Goal: Task Accomplishment & Management: Use online tool/utility

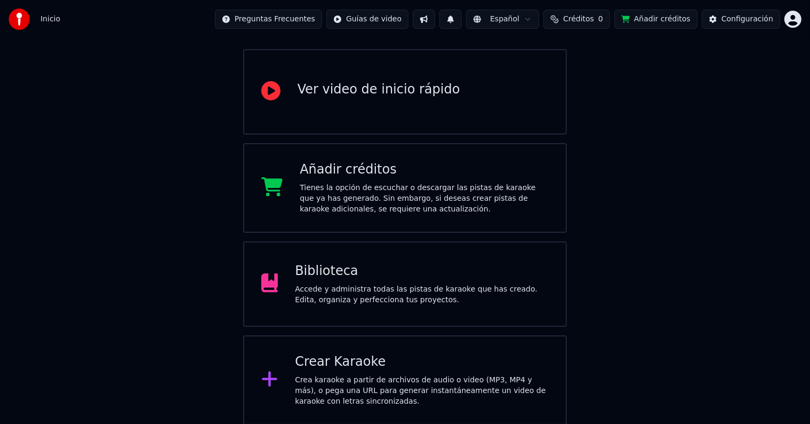
click at [331, 284] on div "Accede y administra todas las pistas de karaoke que has creado. Edita, organiza…" at bounding box center [422, 294] width 254 height 21
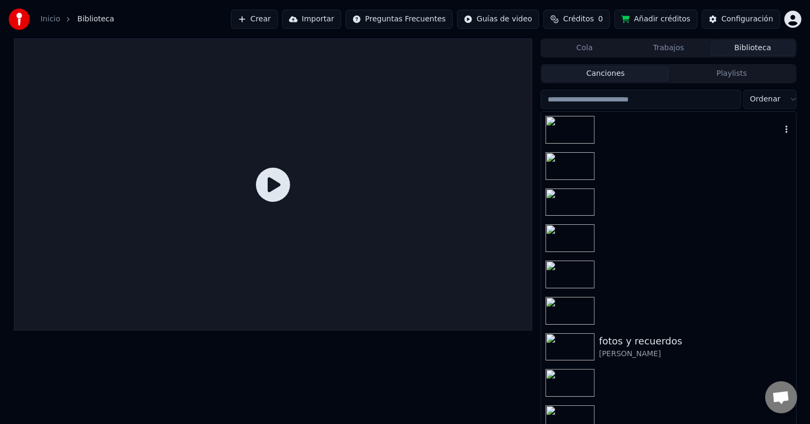
click at [655, 130] on div at bounding box center [669, 130] width 254 height 36
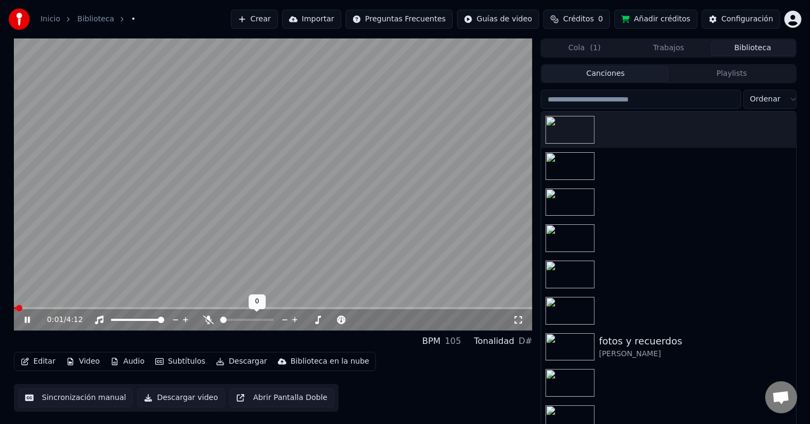
click at [209, 320] on icon at bounding box center [208, 319] width 11 height 9
click at [37, 308] on span at bounding box center [273, 308] width 519 height 2
click at [61, 307] on span at bounding box center [273, 308] width 519 height 2
click at [75, 307] on span at bounding box center [273, 308] width 519 height 2
click at [82, 307] on span at bounding box center [273, 308] width 519 height 2
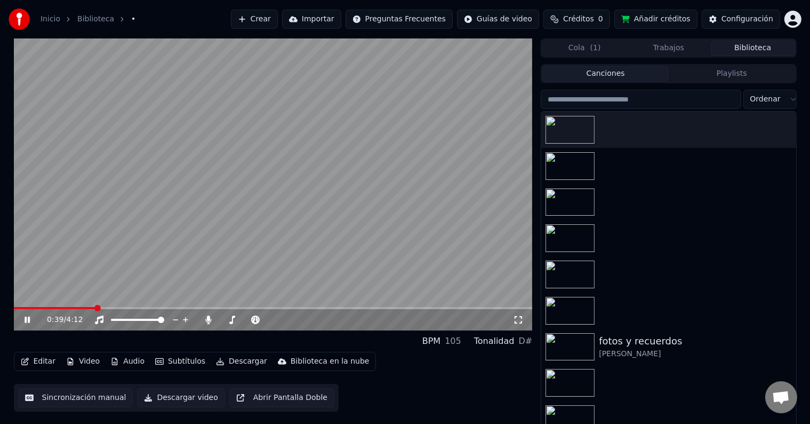
click at [22, 324] on icon at bounding box center [34, 319] width 25 height 9
click at [92, 308] on span at bounding box center [55, 308] width 82 height 2
click at [85, 307] on span at bounding box center [50, 308] width 72 height 2
click at [33, 322] on icon at bounding box center [34, 319] width 25 height 9
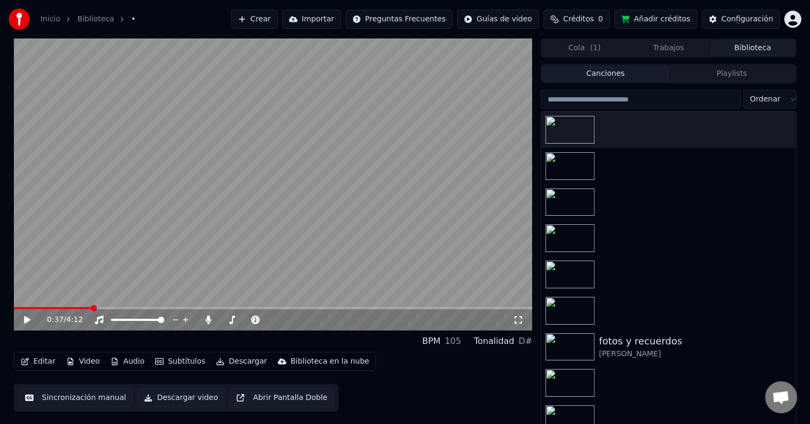
click at [33, 322] on icon at bounding box center [34, 319] width 25 height 9
click at [86, 306] on video at bounding box center [273, 184] width 519 height 292
click at [85, 307] on span at bounding box center [57, 308] width 86 height 2
click at [34, 320] on icon at bounding box center [34, 319] width 25 height 9
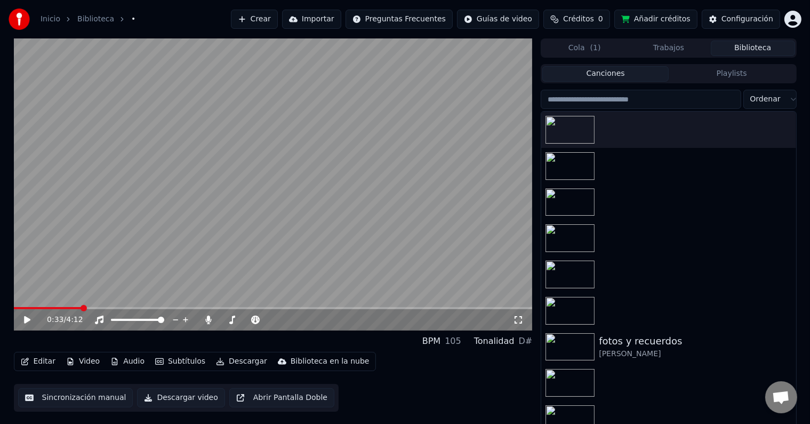
click at [82, 308] on span at bounding box center [48, 308] width 68 height 2
click at [27, 317] on icon at bounding box center [27, 319] width 6 height 7
click at [27, 317] on icon at bounding box center [34, 319] width 25 height 9
click at [27, 317] on icon at bounding box center [27, 319] width 6 height 7
click at [27, 317] on icon at bounding box center [34, 319] width 25 height 9
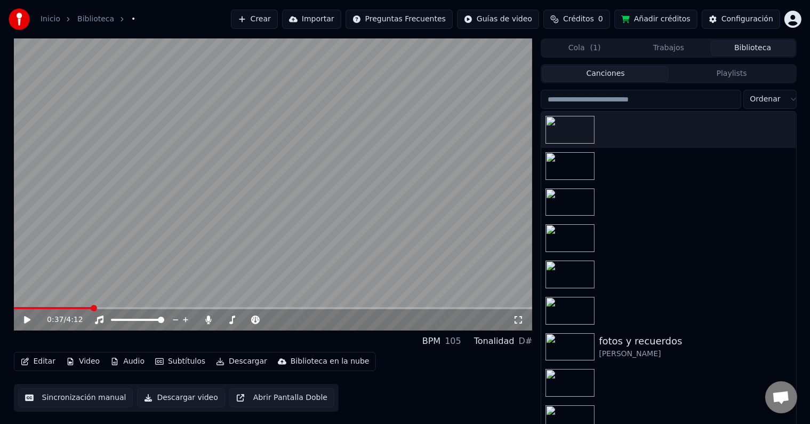
click at [27, 317] on icon at bounding box center [27, 319] width 6 height 7
click at [27, 317] on icon at bounding box center [34, 319] width 25 height 9
click at [42, 357] on button "Editar" at bounding box center [38, 361] width 43 height 15
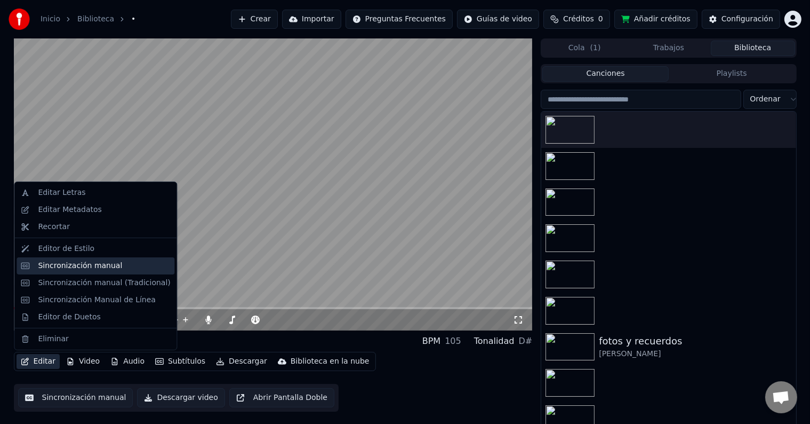
click at [61, 264] on div "Sincronización manual" at bounding box center [80, 265] width 84 height 11
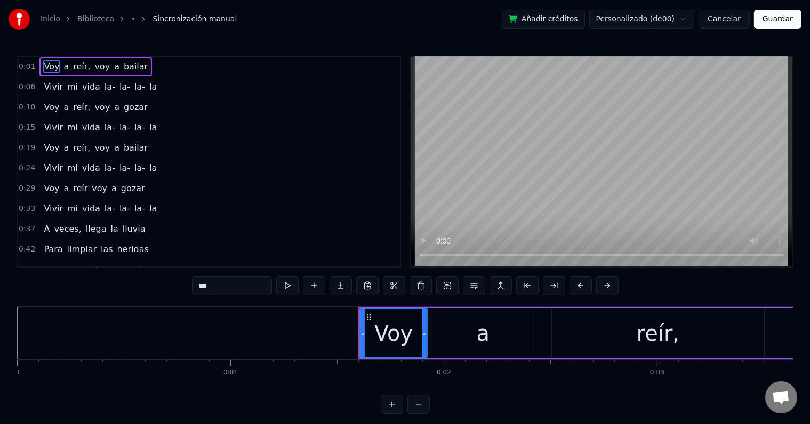
click at [104, 207] on span "la-" at bounding box center [110, 208] width 13 height 12
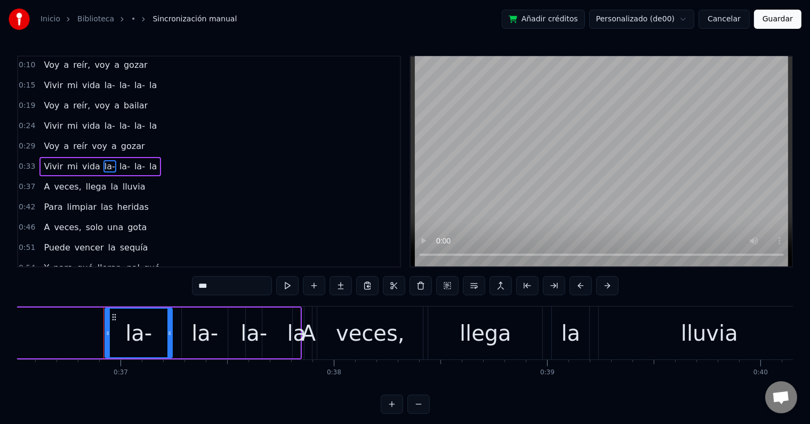
scroll to position [0, 7826]
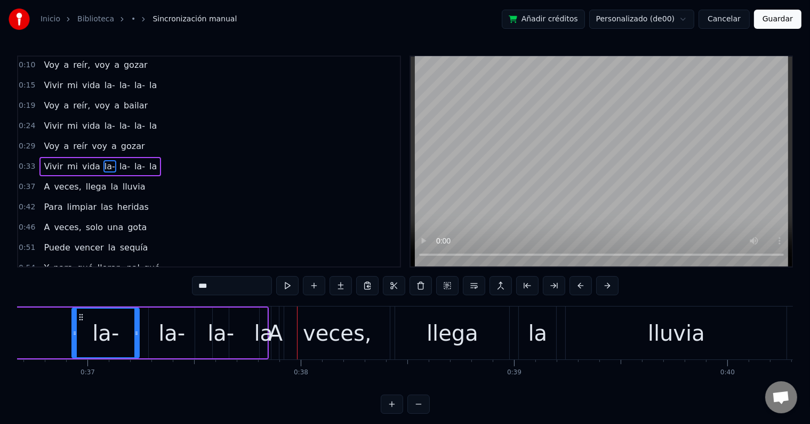
click at [213, 324] on div "la-" at bounding box center [221, 333] width 27 height 32
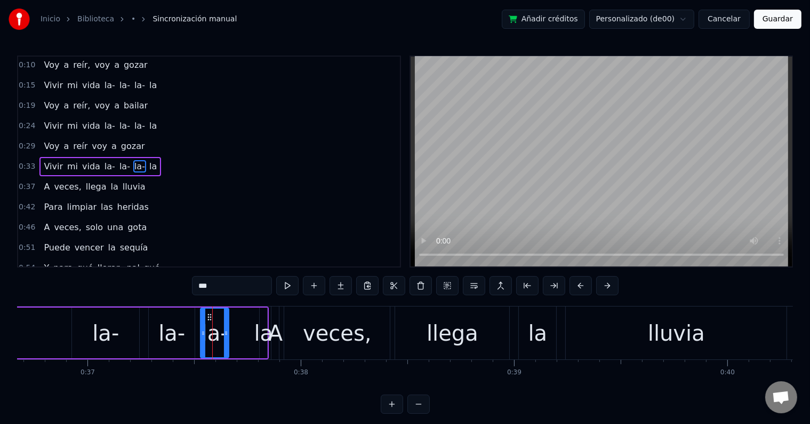
drag, startPoint x: 213, startPoint y: 328, endPoint x: 200, endPoint y: 329, distance: 13.4
click at [201, 329] on div at bounding box center [203, 332] width 4 height 49
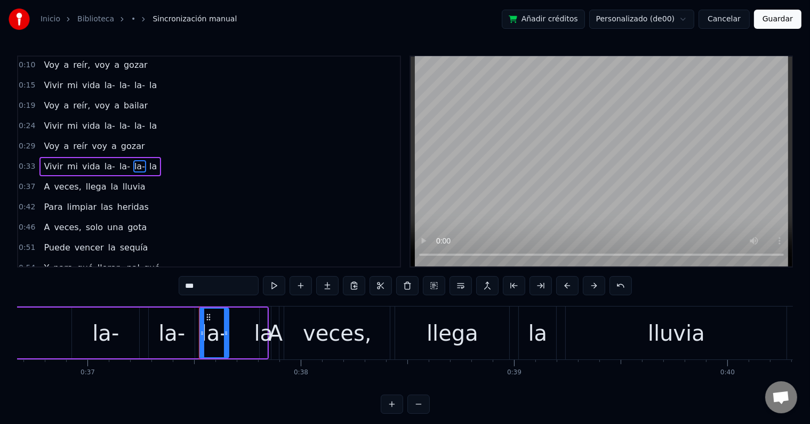
click at [260, 328] on div "la" at bounding box center [263, 333] width 19 height 32
drag, startPoint x: 260, startPoint y: 327, endPoint x: 243, endPoint y: 327, distance: 17.1
click at [244, 327] on div at bounding box center [246, 332] width 4 height 49
drag, startPoint x: 250, startPoint y: 315, endPoint x: 238, endPoint y: 315, distance: 12.3
click at [238, 315] on icon at bounding box center [239, 317] width 9 height 9
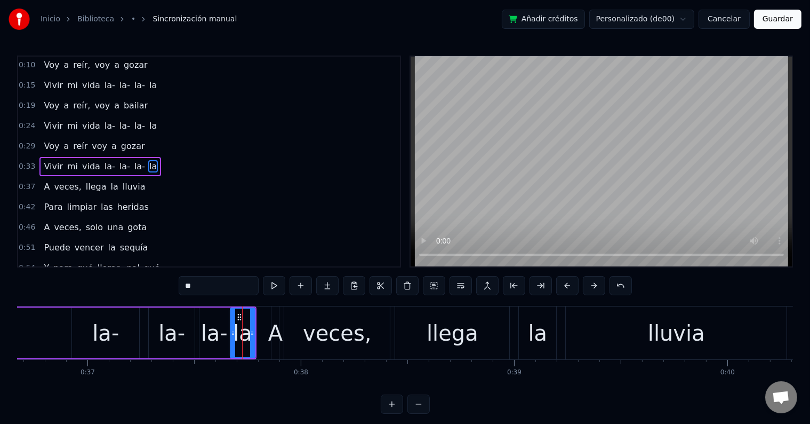
click at [275, 323] on div "A" at bounding box center [275, 333] width 14 height 32
type input "*"
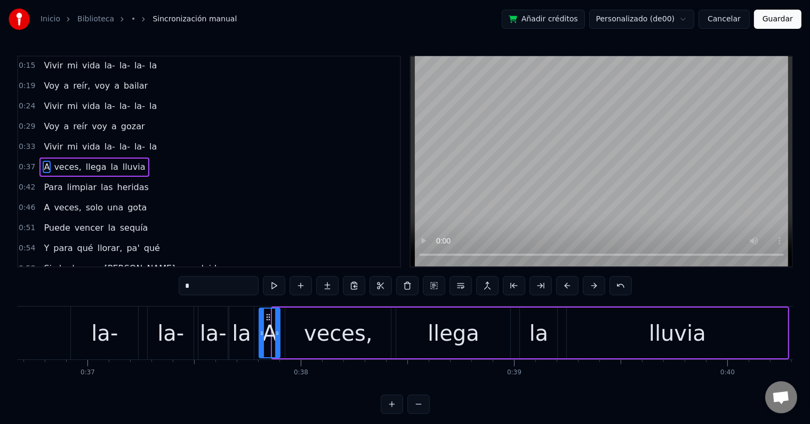
drag, startPoint x: 273, startPoint y: 322, endPoint x: 259, endPoint y: 322, distance: 13.3
click at [260, 322] on div at bounding box center [262, 332] width 4 height 49
click at [262, 330] on div "A" at bounding box center [270, 332] width 20 height 49
click at [268, 316] on circle at bounding box center [268, 316] width 1 height 1
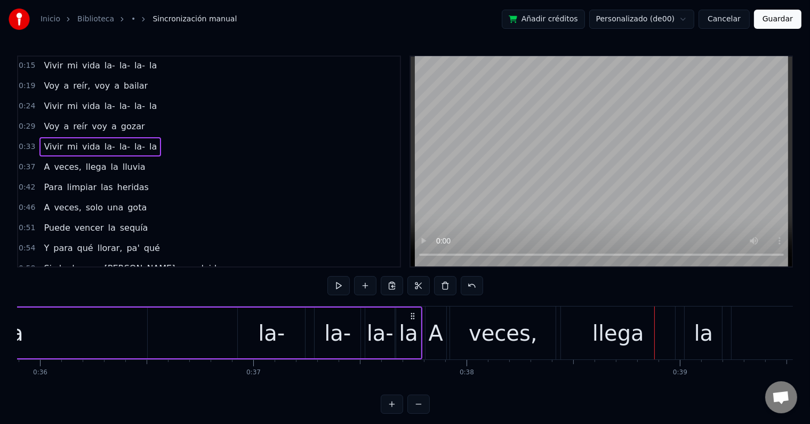
scroll to position [0, 7660]
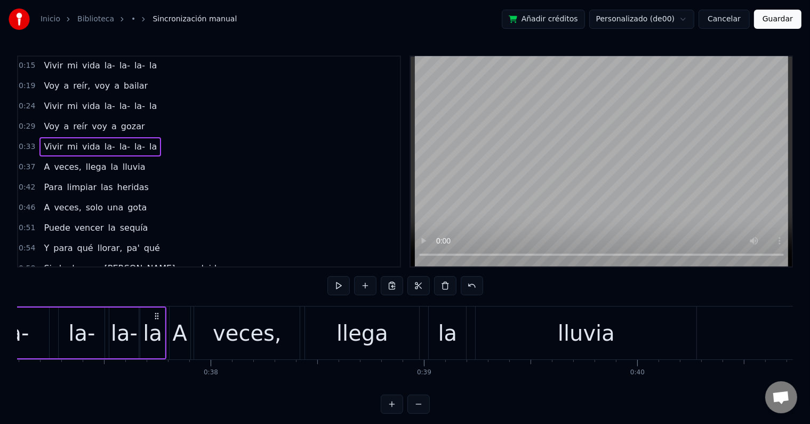
scroll to position [0, 7915]
click at [149, 339] on div "la" at bounding box center [153, 333] width 19 height 32
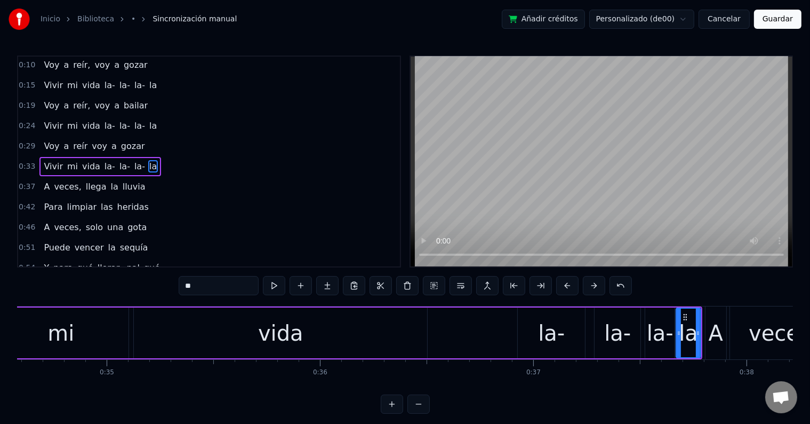
scroll to position [0, 7380]
click at [99, 333] on div "mi" at bounding box center [61, 332] width 136 height 51
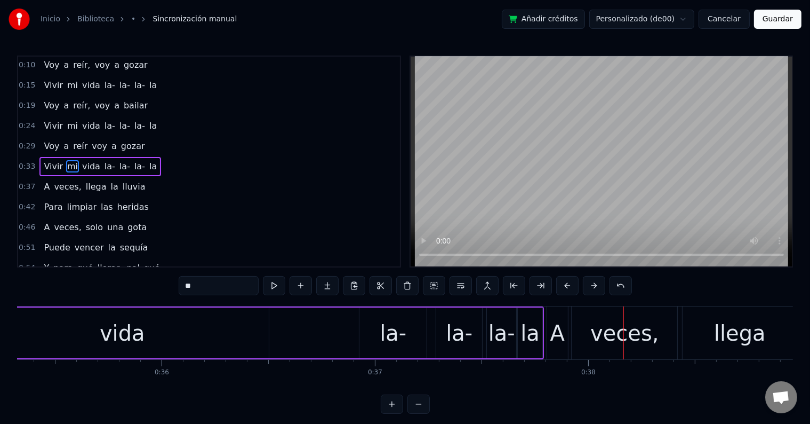
scroll to position [0, 7538]
click at [183, 341] on div "vida" at bounding box center [122, 332] width 293 height 51
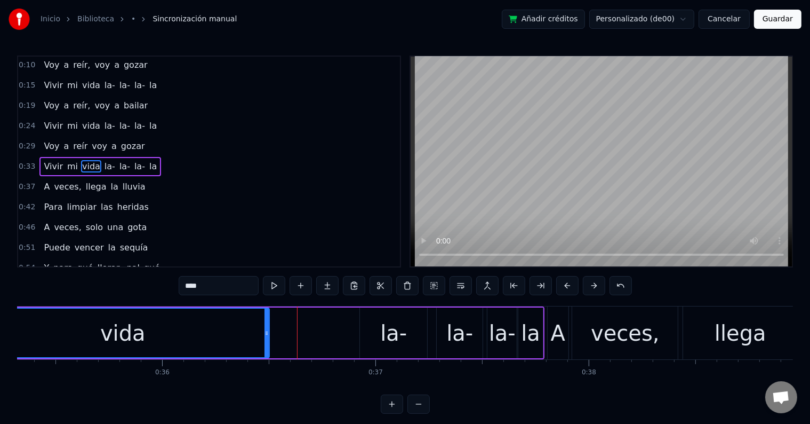
click at [378, 346] on div "la-" at bounding box center [393, 332] width 67 height 51
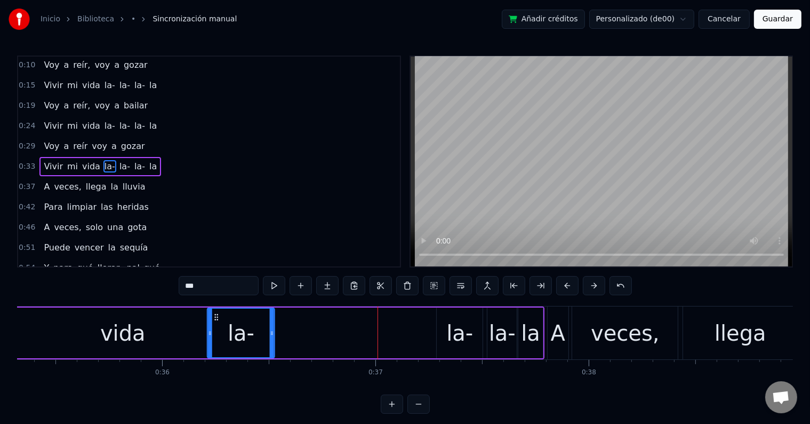
drag, startPoint x: 367, startPoint y: 316, endPoint x: 213, endPoint y: 329, distance: 153.7
click at [213, 329] on div "la-" at bounding box center [241, 332] width 66 height 49
click at [169, 332] on div "vida" at bounding box center [122, 332] width 293 height 51
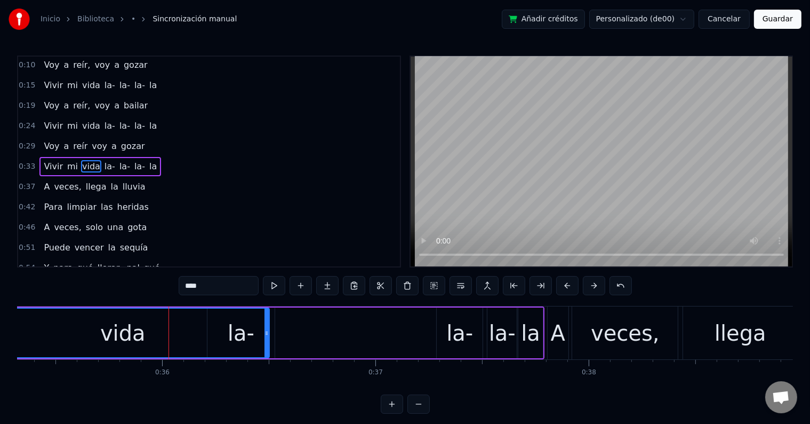
click at [183, 317] on div "vida" at bounding box center [123, 332] width 292 height 49
click at [249, 325] on div "vida" at bounding box center [123, 332] width 292 height 49
click at [271, 285] on button at bounding box center [274, 285] width 22 height 19
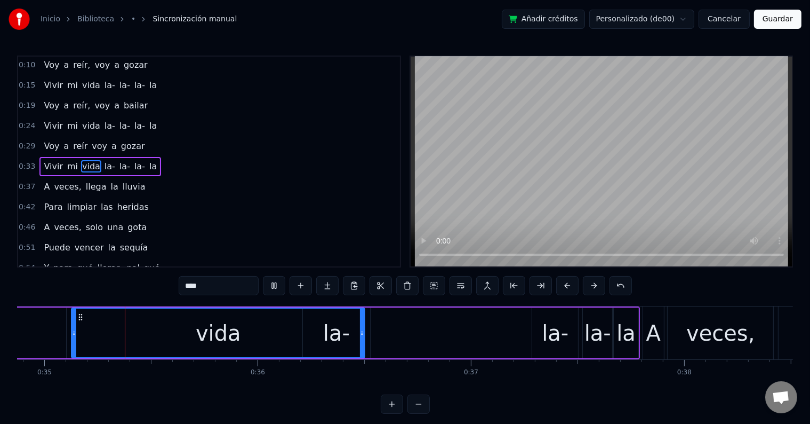
scroll to position [0, 7442]
click at [327, 317] on div "vida" at bounding box center [219, 332] width 292 height 49
click at [345, 330] on div "vida" at bounding box center [219, 332] width 292 height 49
click at [357, 330] on div "vida" at bounding box center [219, 332] width 292 height 49
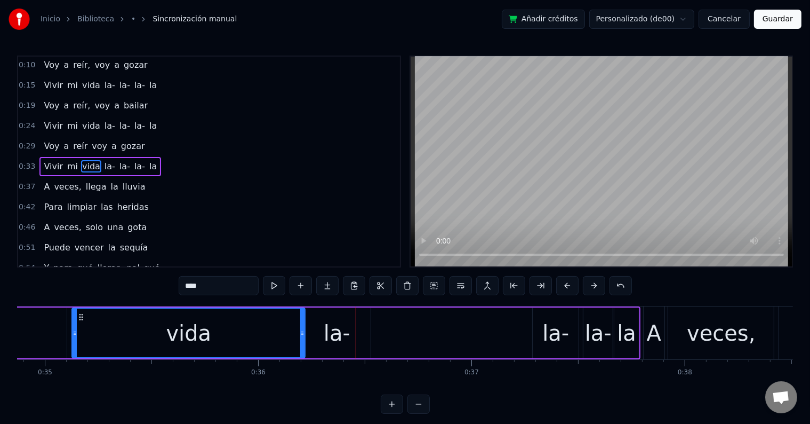
drag, startPoint x: 363, startPoint y: 328, endPoint x: 303, endPoint y: 328, distance: 60.3
click at [303, 328] on div at bounding box center [302, 332] width 4 height 49
click at [332, 326] on div "la-" at bounding box center [337, 333] width 27 height 32
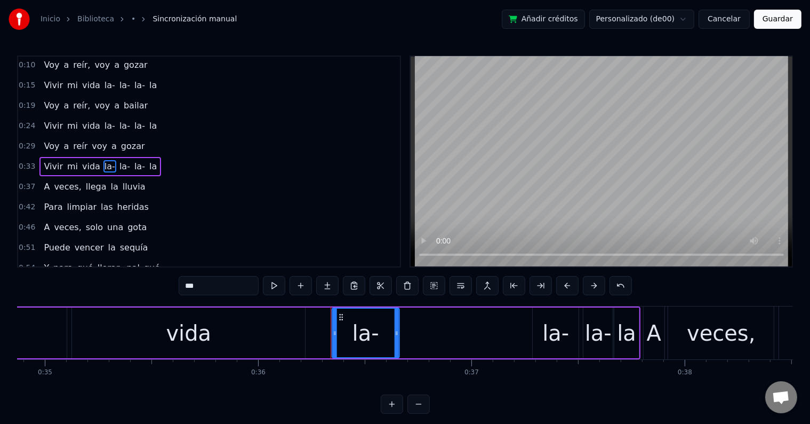
drag, startPoint x: 312, startPoint y: 314, endPoint x: 340, endPoint y: 318, distance: 29.1
click at [340, 318] on icon at bounding box center [341, 317] width 9 height 9
click at [270, 331] on div "vida" at bounding box center [188, 332] width 233 height 51
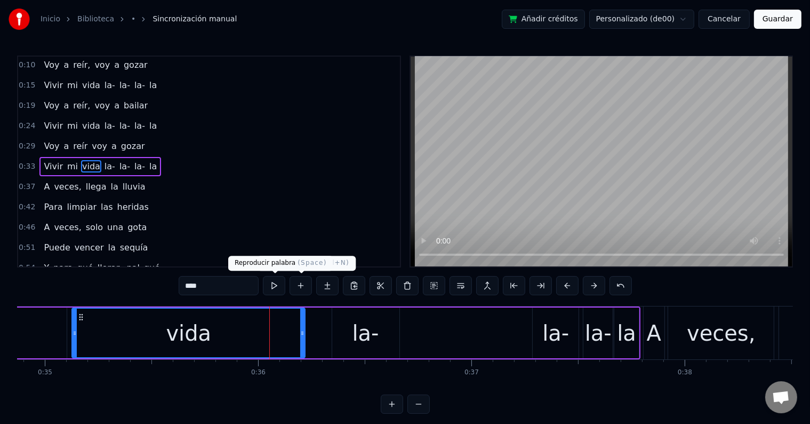
click at [277, 283] on button at bounding box center [274, 285] width 22 height 19
click at [542, 321] on div "la-" at bounding box center [556, 332] width 46 height 51
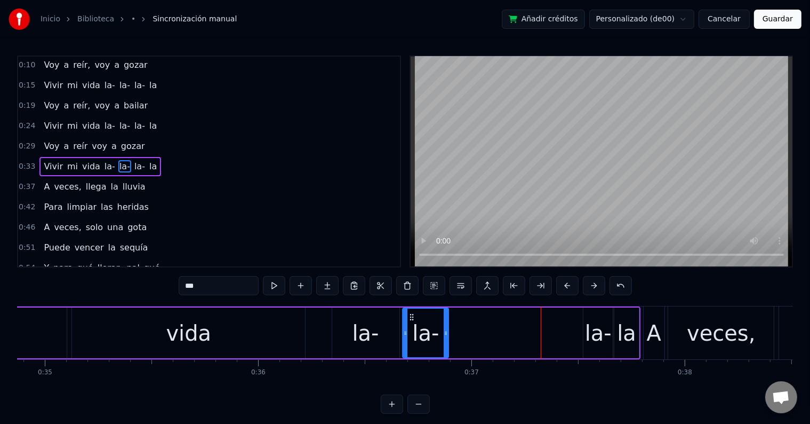
drag, startPoint x: 540, startPoint y: 316, endPoint x: 409, endPoint y: 322, distance: 131.9
click at [408, 323] on div "la-" at bounding box center [425, 332] width 45 height 49
click at [593, 323] on div "la-" at bounding box center [598, 333] width 27 height 32
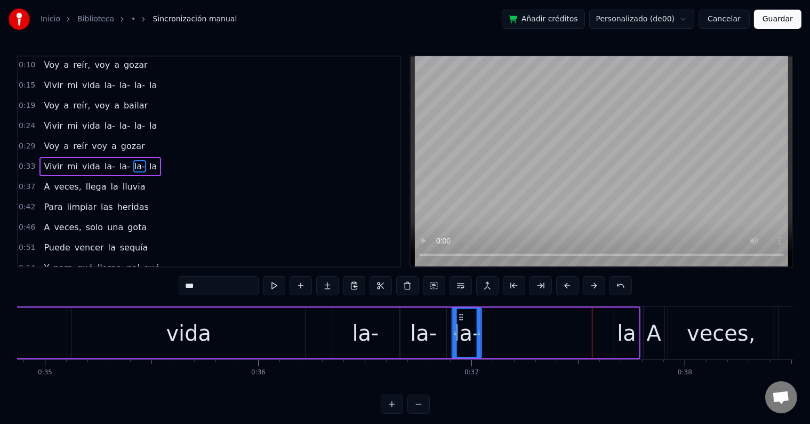
drag, startPoint x: 591, startPoint y: 315, endPoint x: 460, endPoint y: 321, distance: 131.4
click at [460, 321] on div "la-" at bounding box center [467, 332] width 28 height 49
click at [620, 319] on div "la" at bounding box center [626, 333] width 19 height 32
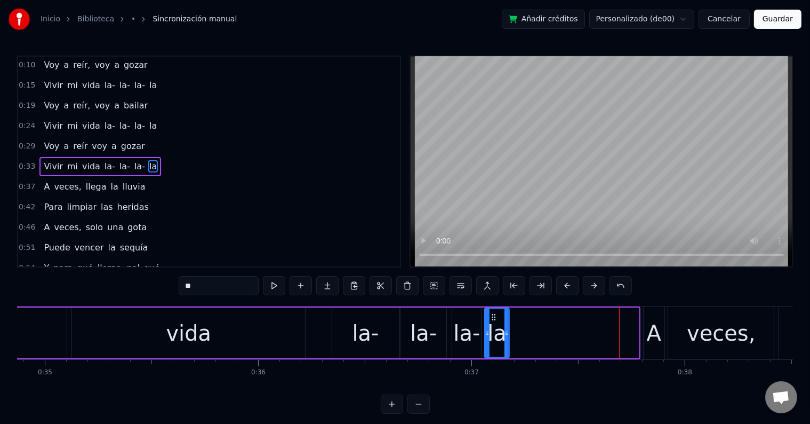
drag, startPoint x: 621, startPoint y: 316, endPoint x: 491, endPoint y: 316, distance: 129.6
click at [491, 316] on icon at bounding box center [494, 317] width 9 height 9
click at [349, 322] on div "la-" at bounding box center [365, 332] width 67 height 51
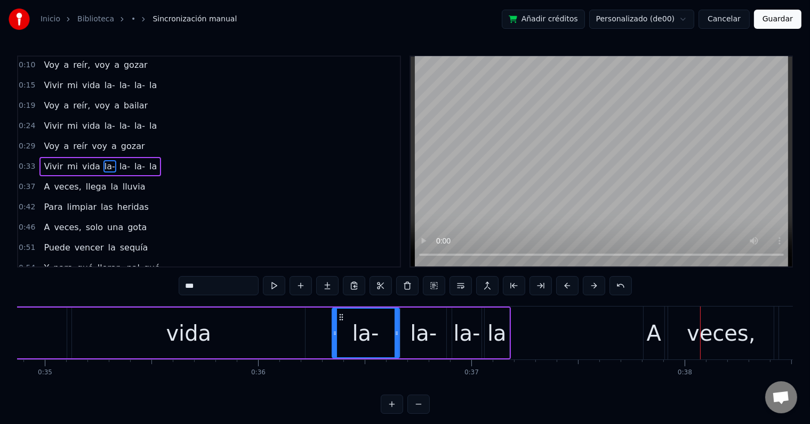
click at [382, 327] on div "la-" at bounding box center [366, 332] width 66 height 49
click at [503, 335] on div "la" at bounding box center [497, 333] width 19 height 32
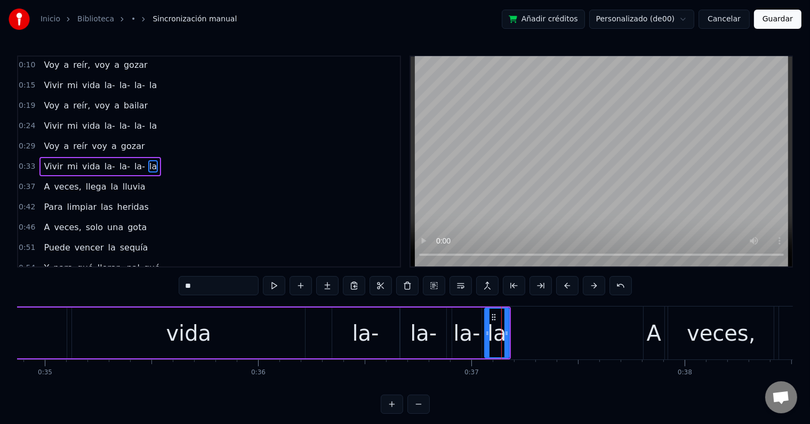
click at [509, 332] on div "la" at bounding box center [497, 332] width 26 height 51
drag, startPoint x: 506, startPoint y: 329, endPoint x: 521, endPoint y: 332, distance: 15.3
click at [521, 332] on icon at bounding box center [521, 333] width 4 height 9
click at [363, 331] on div "la-" at bounding box center [365, 333] width 27 height 32
type input "***"
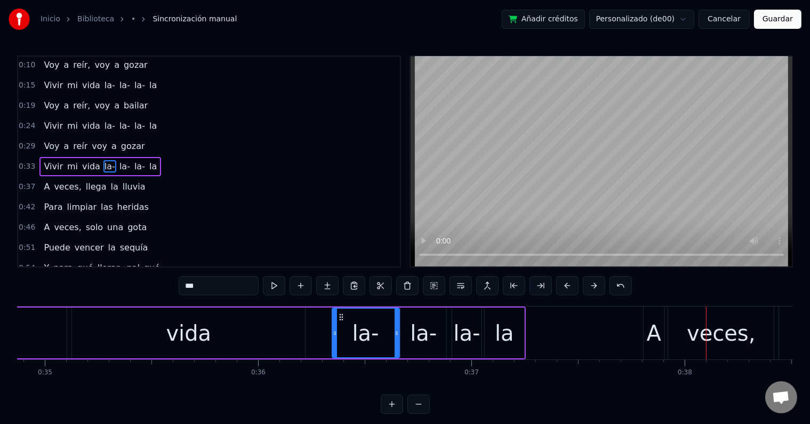
click at [359, 336] on div "la-" at bounding box center [365, 333] width 27 height 32
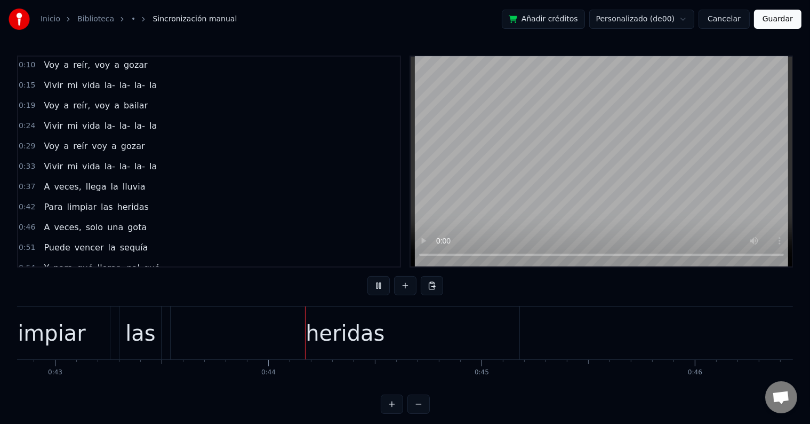
scroll to position [0, 9269]
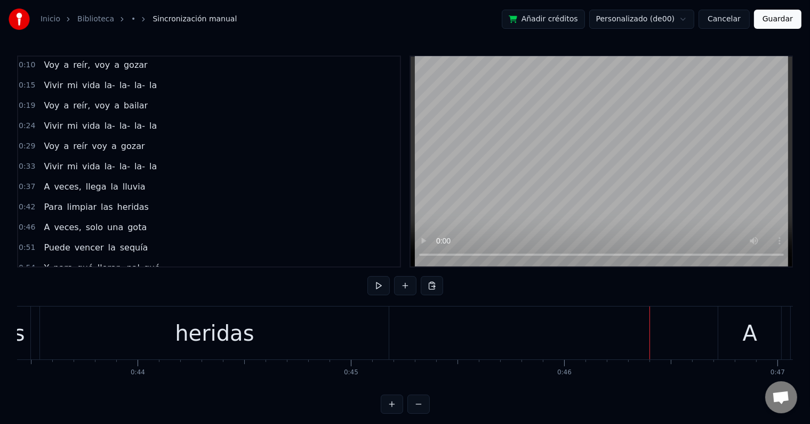
click at [786, 23] on button "Guardar" at bounding box center [777, 19] width 47 height 19
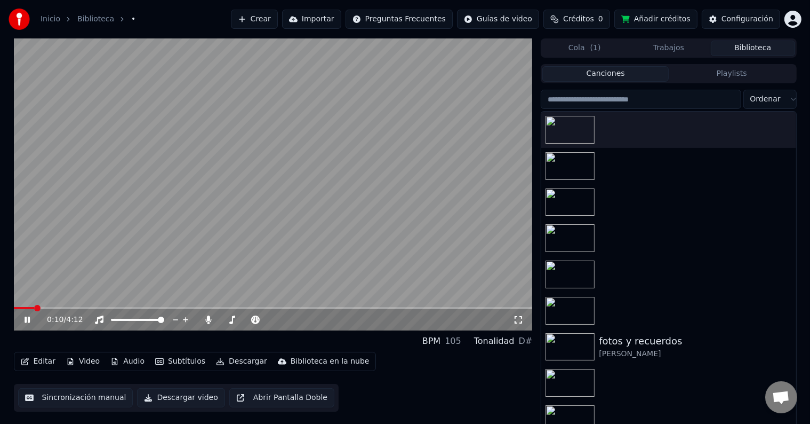
click at [35, 308] on span at bounding box center [273, 308] width 519 height 2
click at [34, 322] on icon at bounding box center [34, 319] width 25 height 9
click at [24, 320] on icon at bounding box center [27, 319] width 6 height 7
click at [209, 318] on icon at bounding box center [209, 319] width 6 height 9
click at [33, 317] on icon at bounding box center [34, 319] width 25 height 9
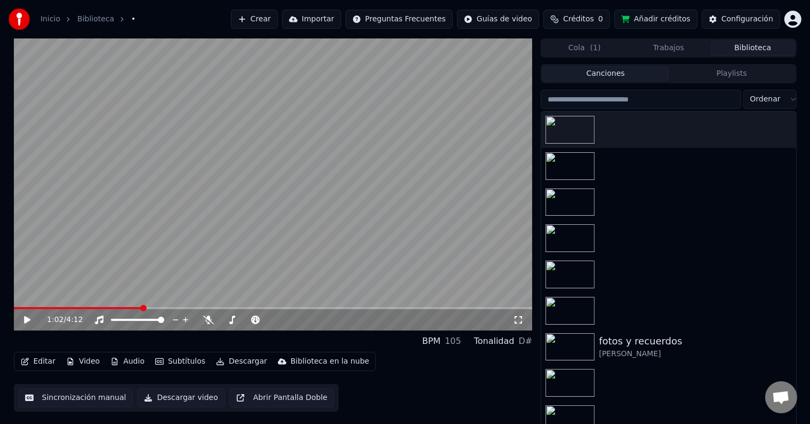
click at [30, 319] on icon at bounding box center [27, 319] width 6 height 7
click at [210, 322] on icon at bounding box center [208, 319] width 11 height 9
click at [31, 317] on icon at bounding box center [34, 319] width 25 height 9
click at [27, 318] on icon at bounding box center [27, 319] width 6 height 7
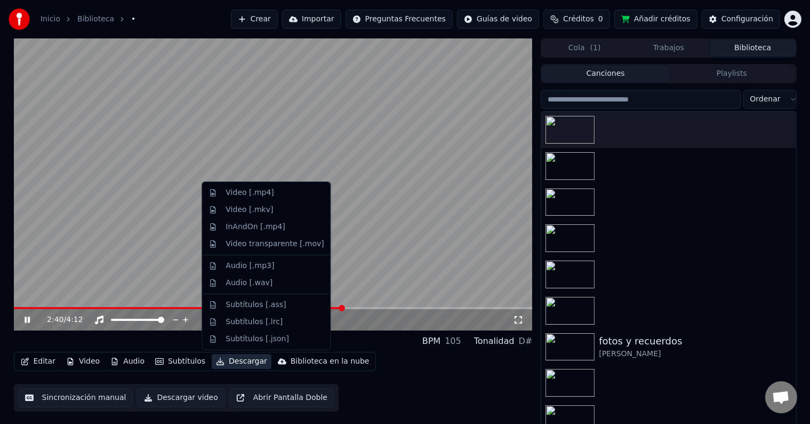
click at [233, 365] on button "Descargar" at bounding box center [242, 361] width 60 height 15
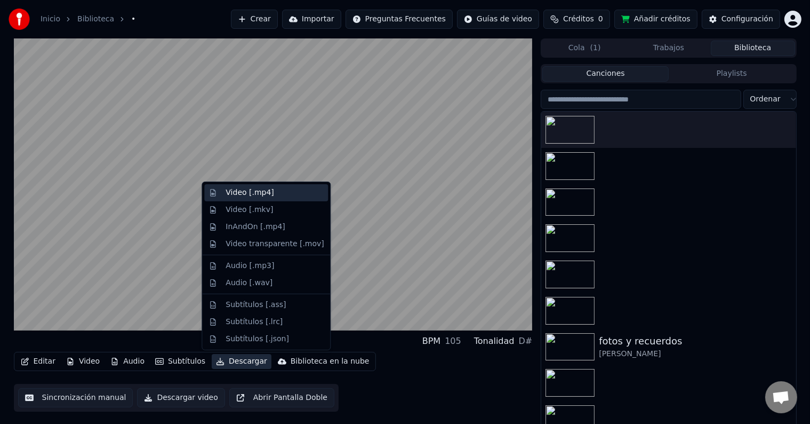
click at [255, 193] on div "Video [.mp4]" at bounding box center [250, 192] width 48 height 11
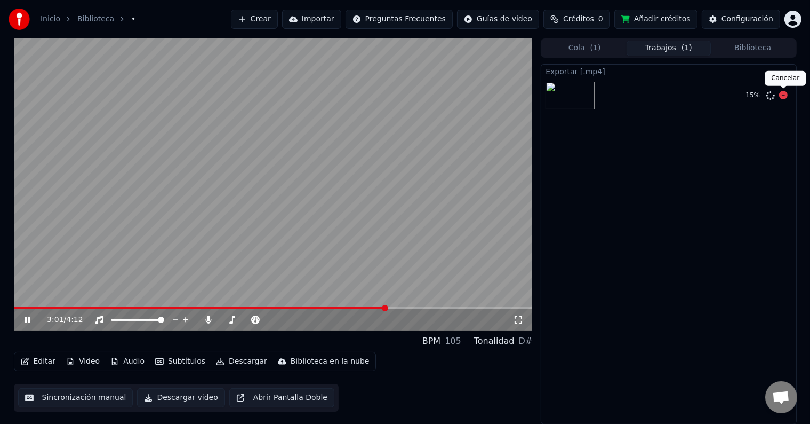
click at [784, 94] on icon at bounding box center [783, 95] width 9 height 9
click at [32, 320] on icon at bounding box center [34, 319] width 25 height 9
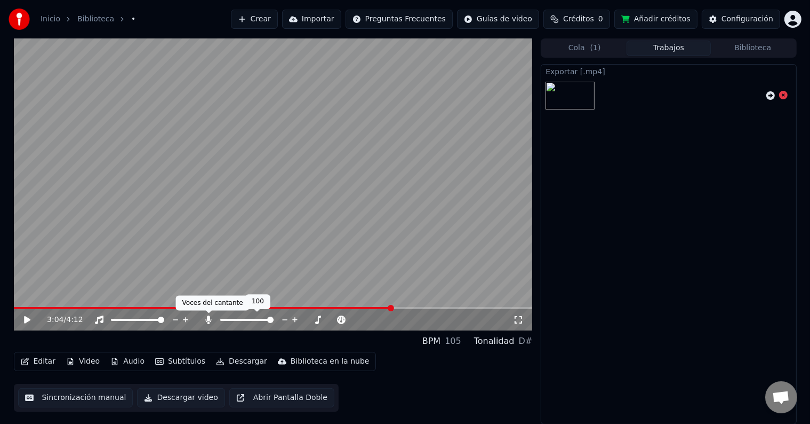
click at [207, 317] on icon at bounding box center [209, 319] width 6 height 9
click at [218, 359] on button "Descargar" at bounding box center [242, 361] width 60 height 15
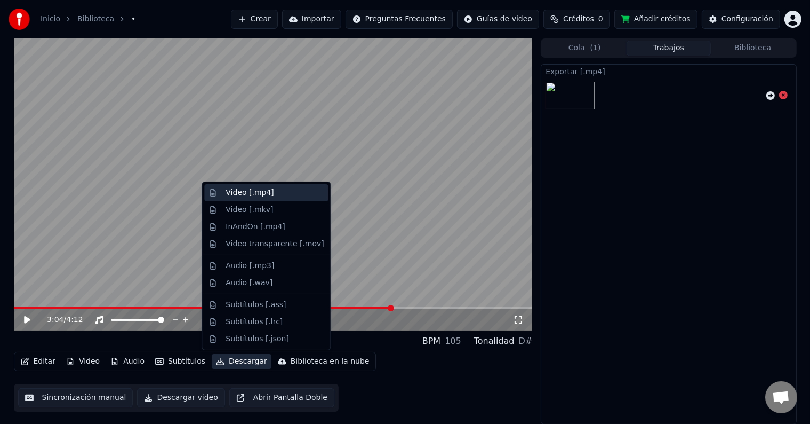
click at [258, 197] on div "Video [.mp4]" at bounding box center [250, 192] width 48 height 11
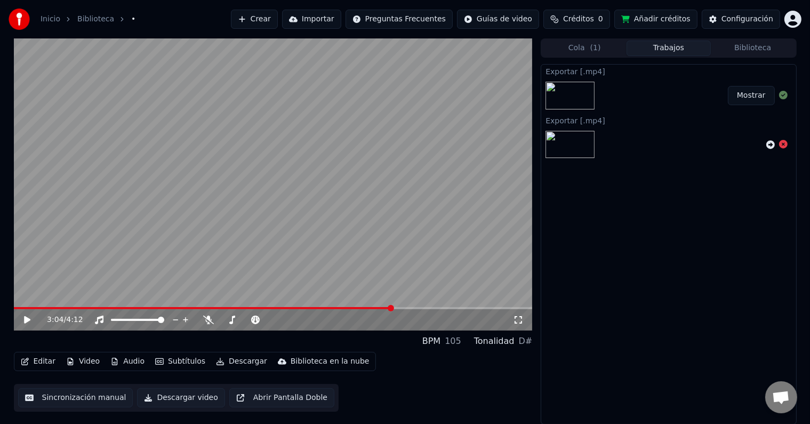
click at [756, 94] on button "Mostrar" at bounding box center [751, 95] width 47 height 19
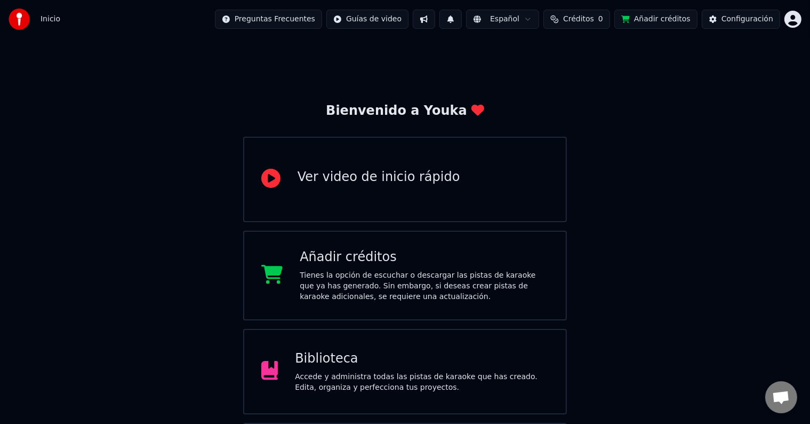
click at [789, 25] on html "Inicio Preguntas Frecuentes Guías de video Español Créditos 0 Añadir créditos C…" at bounding box center [405, 256] width 810 height 512
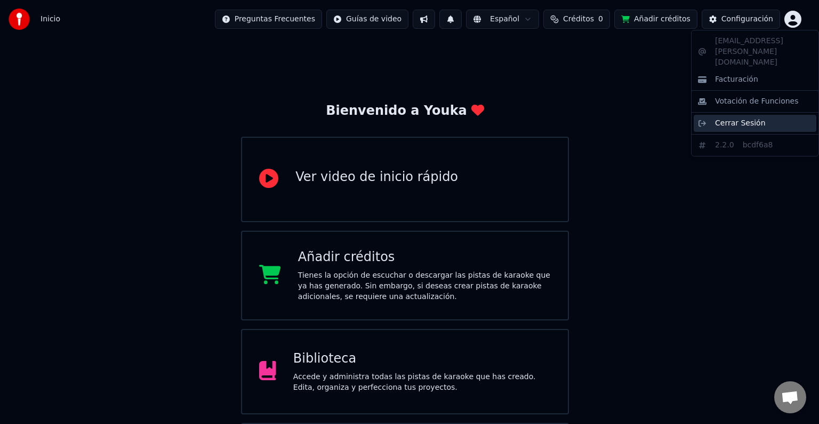
click at [734, 118] on span "Cerrar Sesión" at bounding box center [740, 123] width 51 height 11
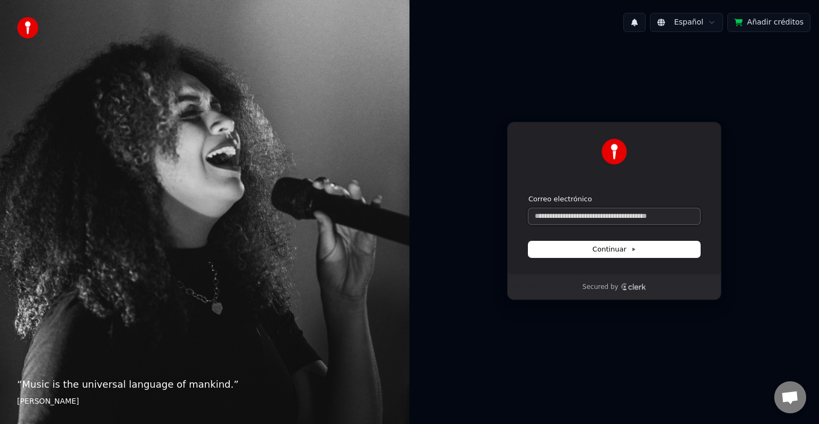
click at [599, 220] on input "Correo electrónico" at bounding box center [615, 216] width 172 height 16
paste input "**********"
click at [596, 245] on span "Continuar" at bounding box center [615, 249] width 44 height 10
type input "**********"
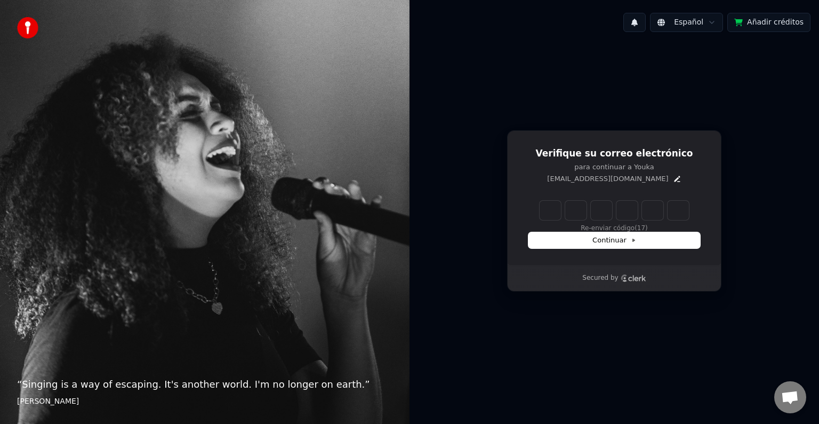
click at [559, 204] on input "Enter verification code" at bounding box center [614, 210] width 149 height 19
paste input "******"
type input "******"
